Goal: Navigation & Orientation: Find specific page/section

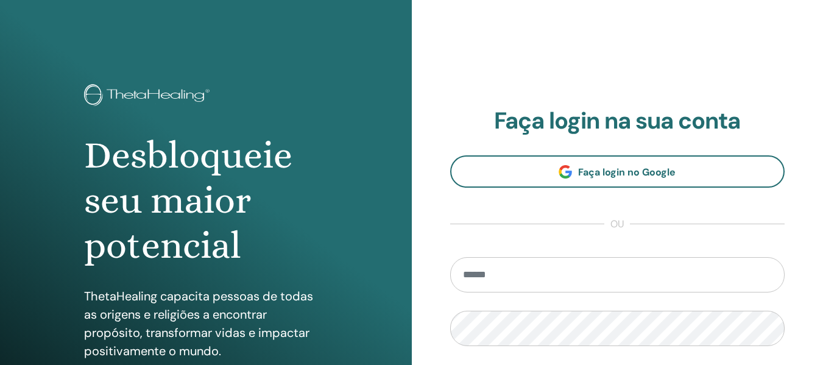
type input "**********"
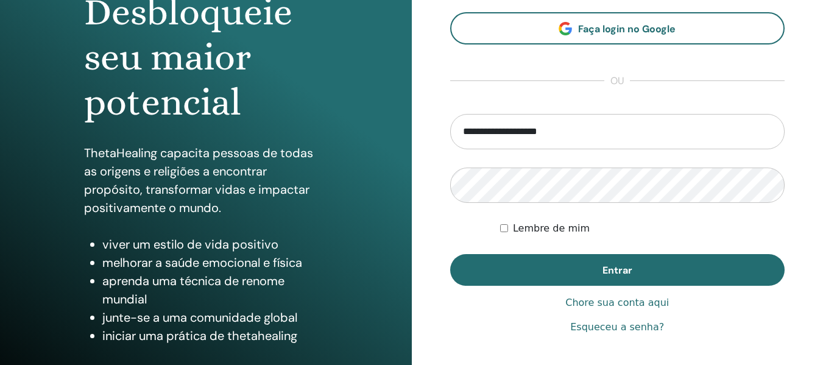
scroll to position [154, 0]
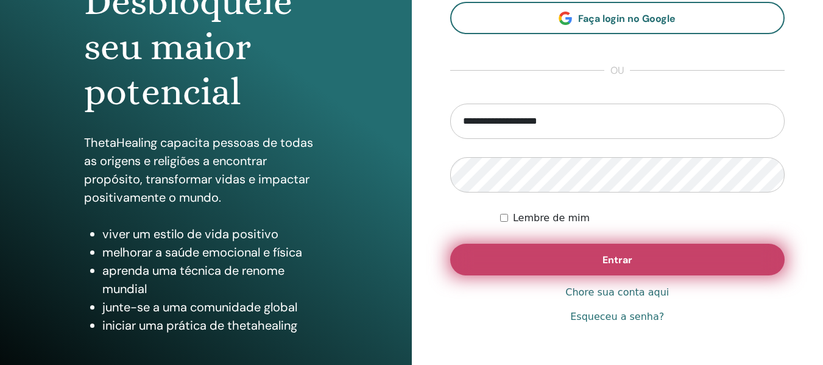
click at [634, 249] on button "Entrar" at bounding box center [617, 260] width 335 height 32
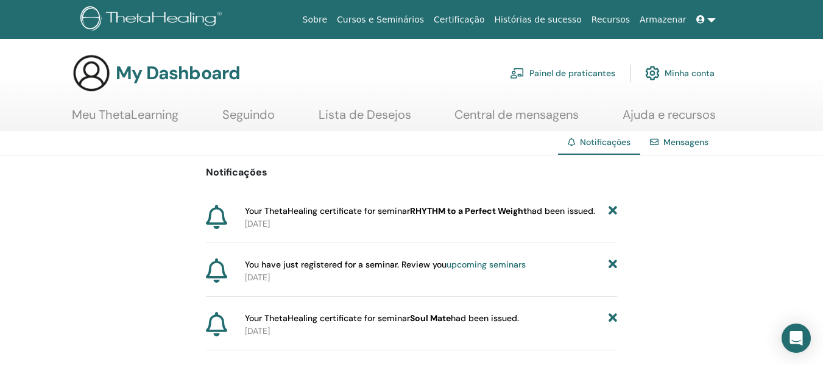
click at [152, 117] on link "Meu ThetaLearning" at bounding box center [125, 119] width 107 height 24
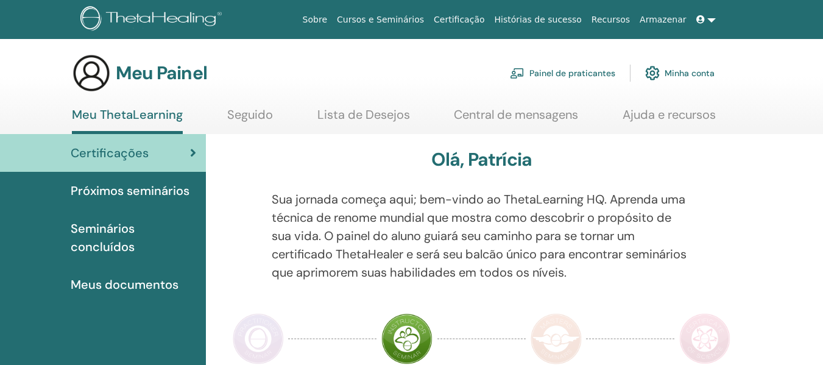
click at [136, 158] on font "Certificações" at bounding box center [110, 153] width 78 height 16
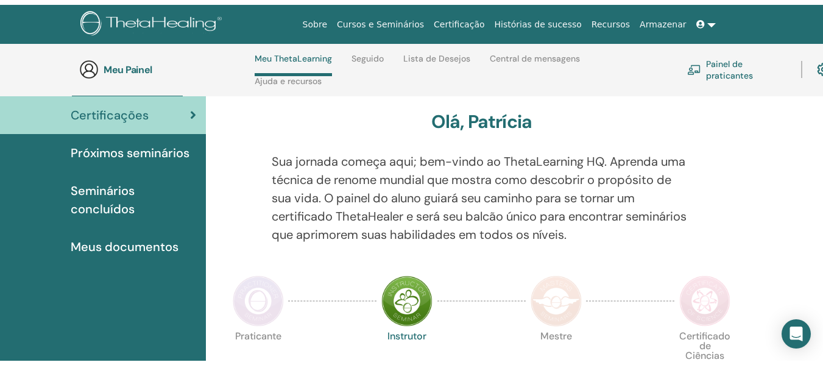
scroll to position [27, 0]
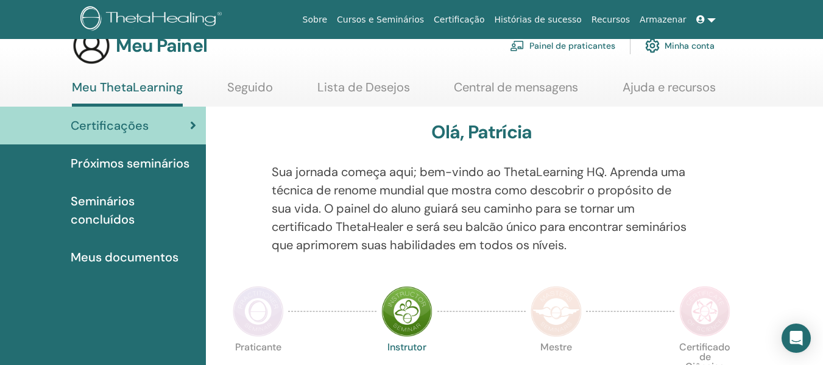
click at [102, 213] on font "Seminários concluídos" at bounding box center [103, 210] width 64 height 34
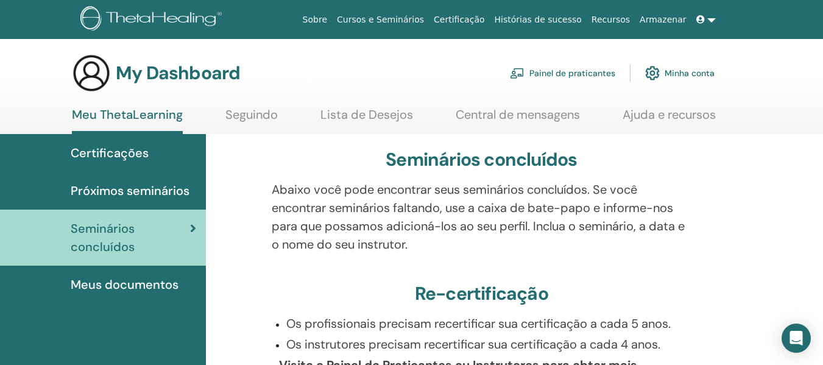
click at [112, 232] on span "Seminários concluídos" at bounding box center [130, 237] width 119 height 37
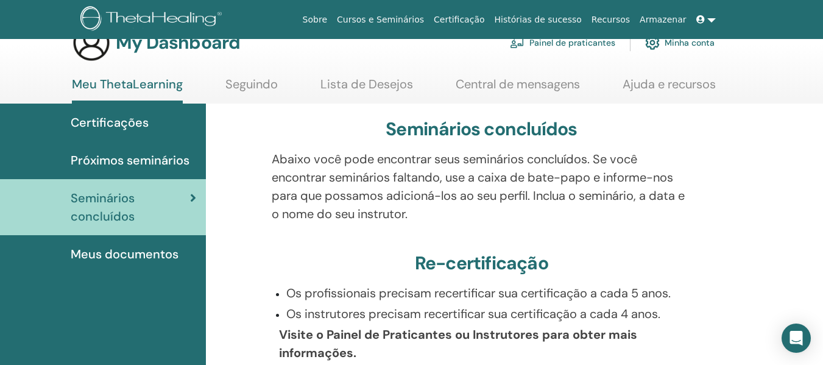
scroll to position [24, 0]
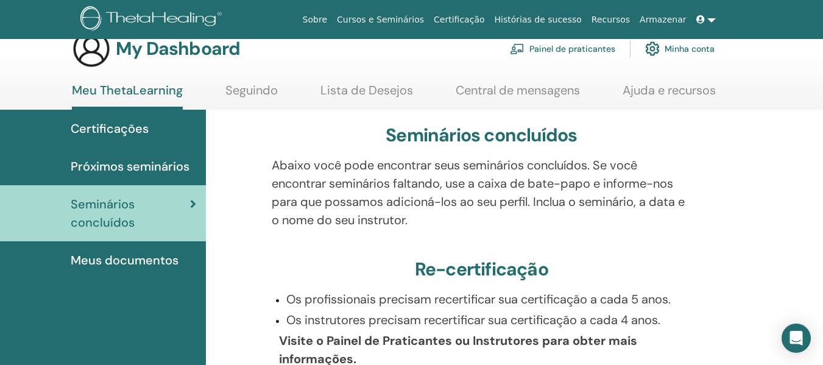
click at [113, 261] on span "Meus documentos" at bounding box center [125, 260] width 108 height 18
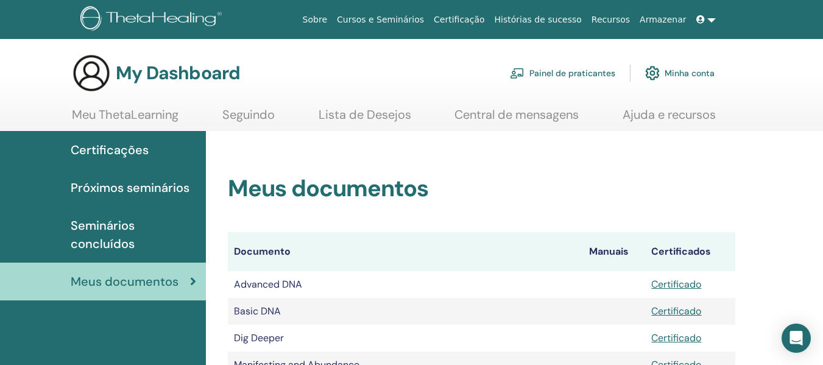
click at [121, 186] on span "Próximos seminários" at bounding box center [130, 188] width 119 height 18
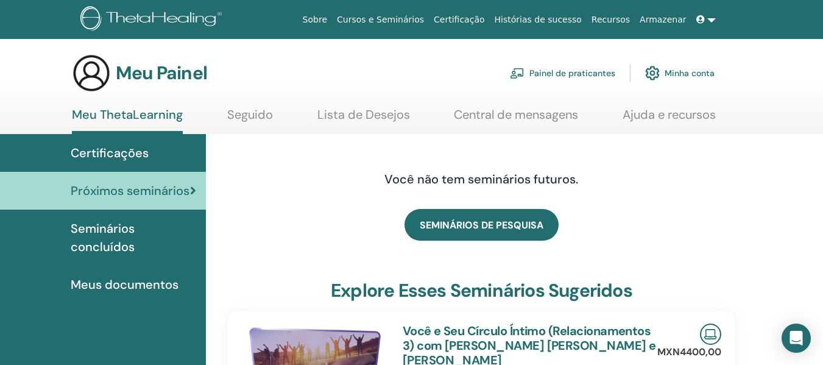
click at [567, 69] on font "Painel de praticantes" at bounding box center [573, 73] width 86 height 11
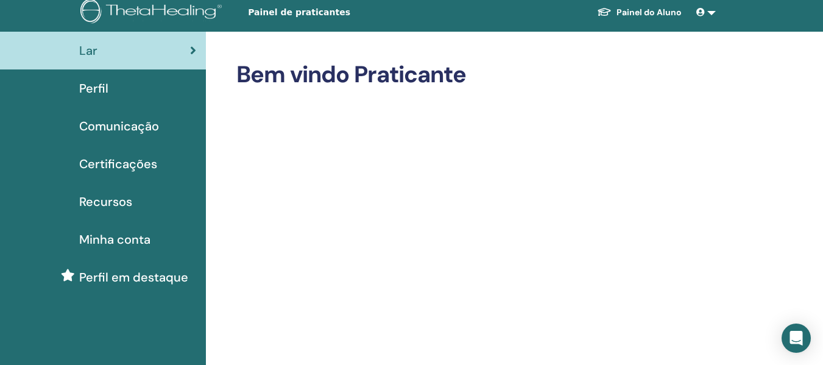
scroll to position [10, 0]
